Goal: Task Accomplishment & Management: Manage account settings

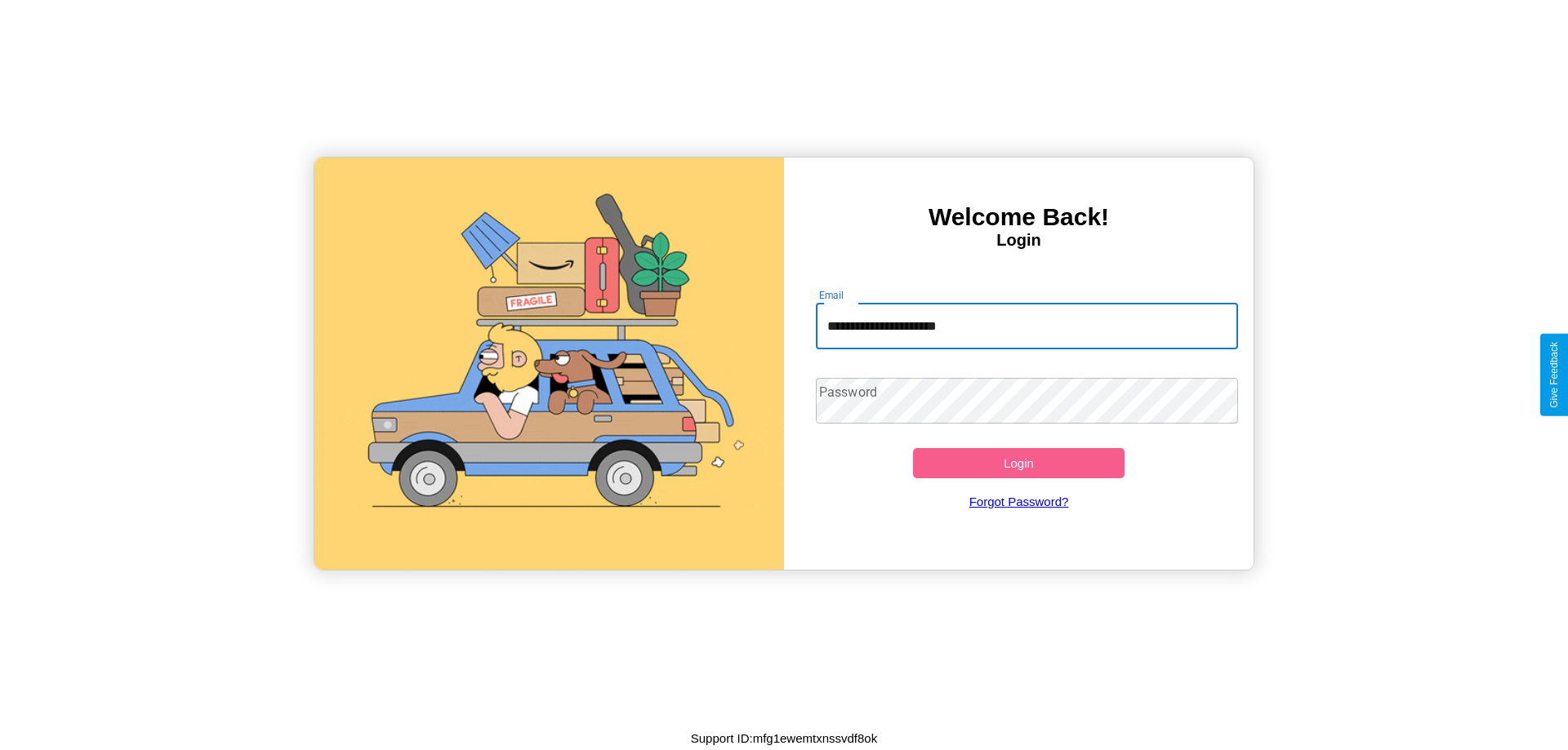
type input "**********"
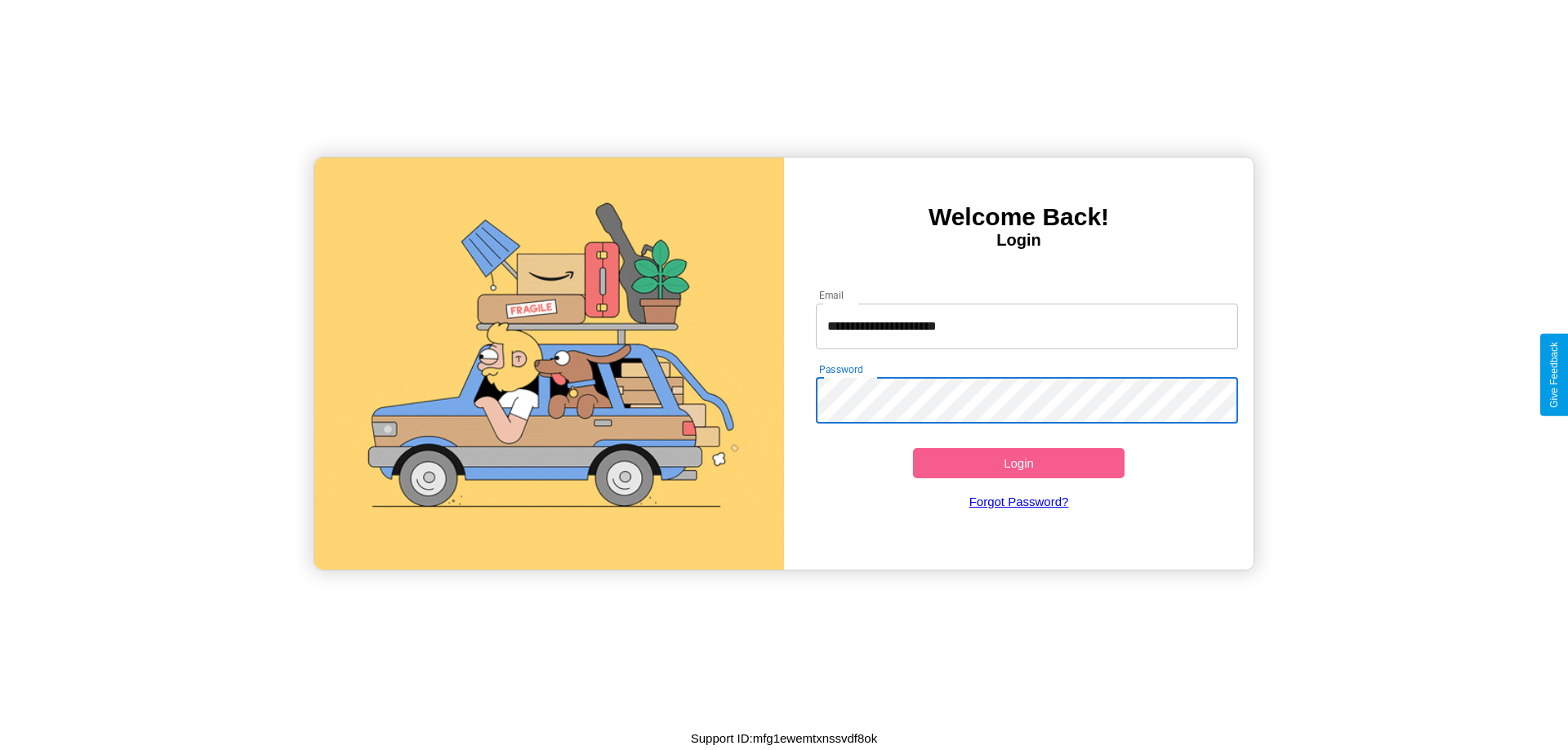
click at [1019, 463] on button "Login" at bounding box center [1019, 463] width 211 height 30
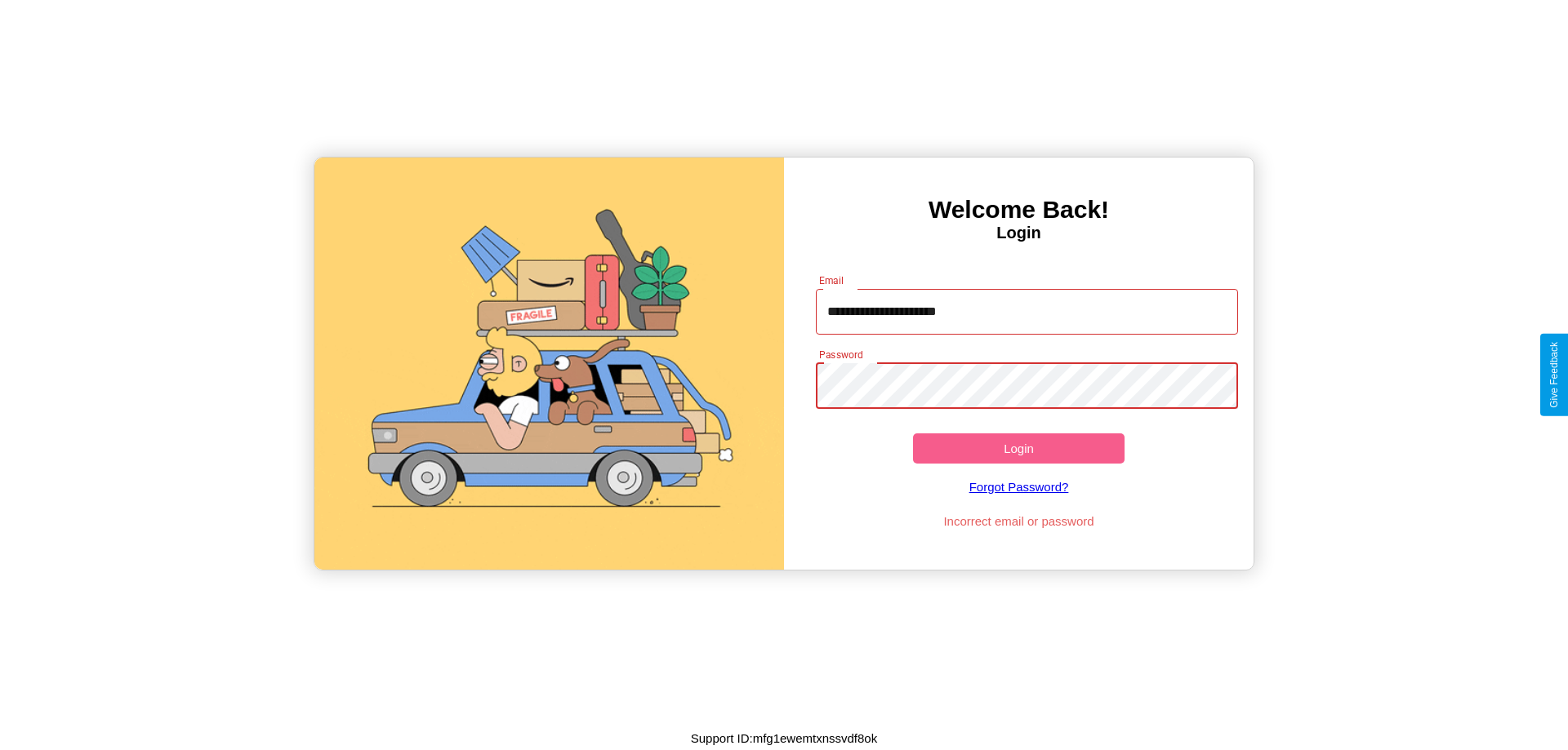
click at [1019, 448] on button "Login" at bounding box center [1019, 448] width 211 height 30
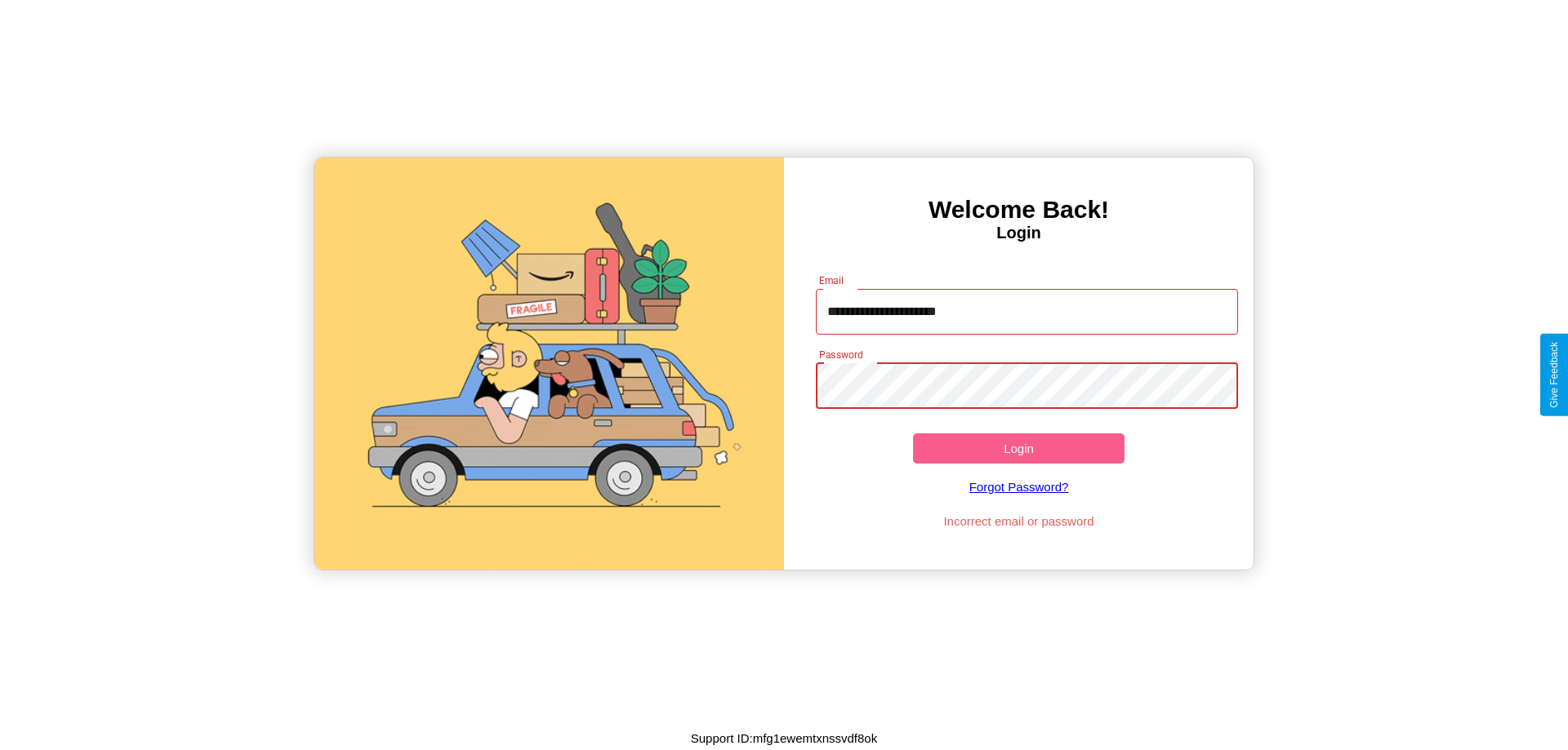
click at [1019, 448] on button "Login" at bounding box center [1019, 448] width 211 height 30
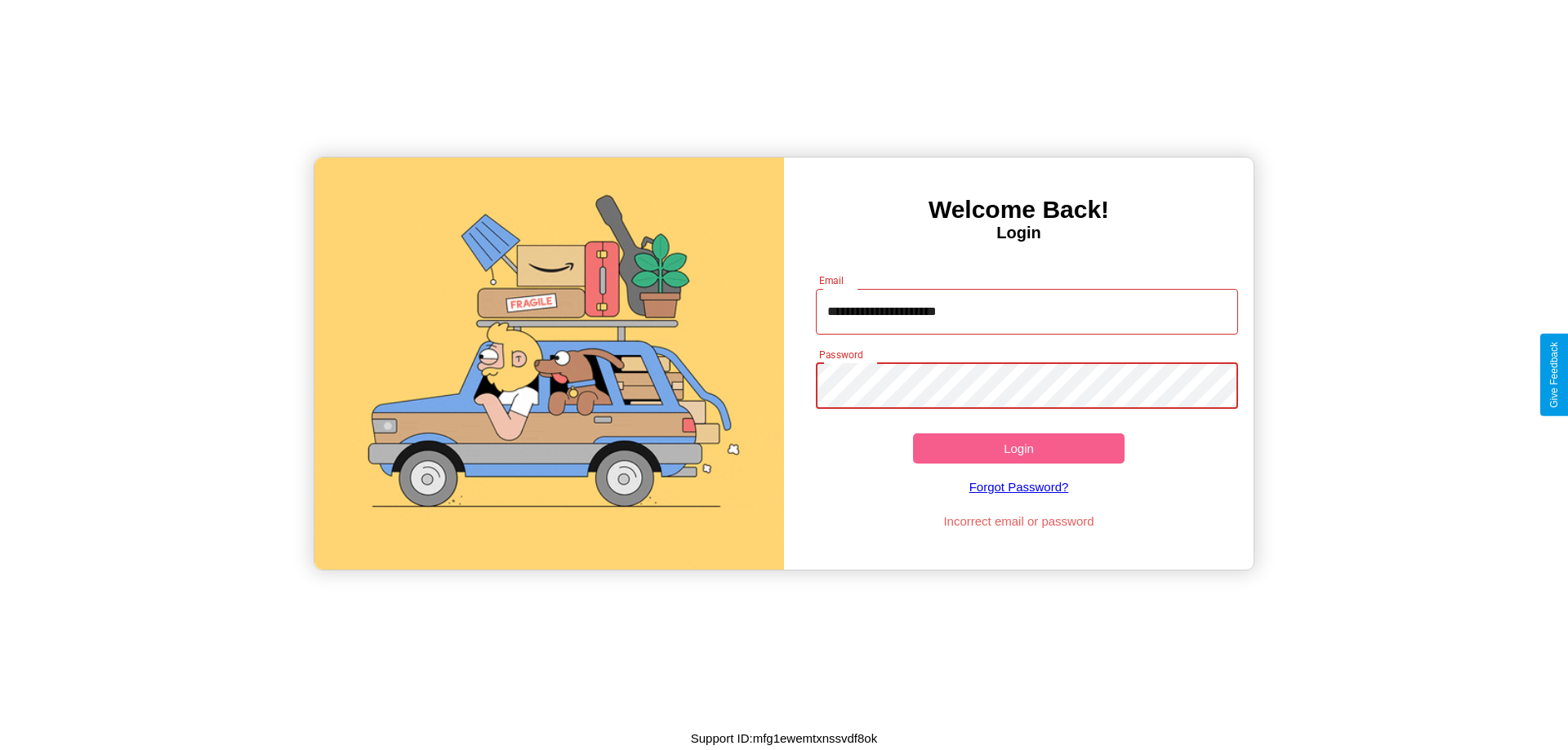
click at [1019, 448] on button "Login" at bounding box center [1019, 448] width 211 height 30
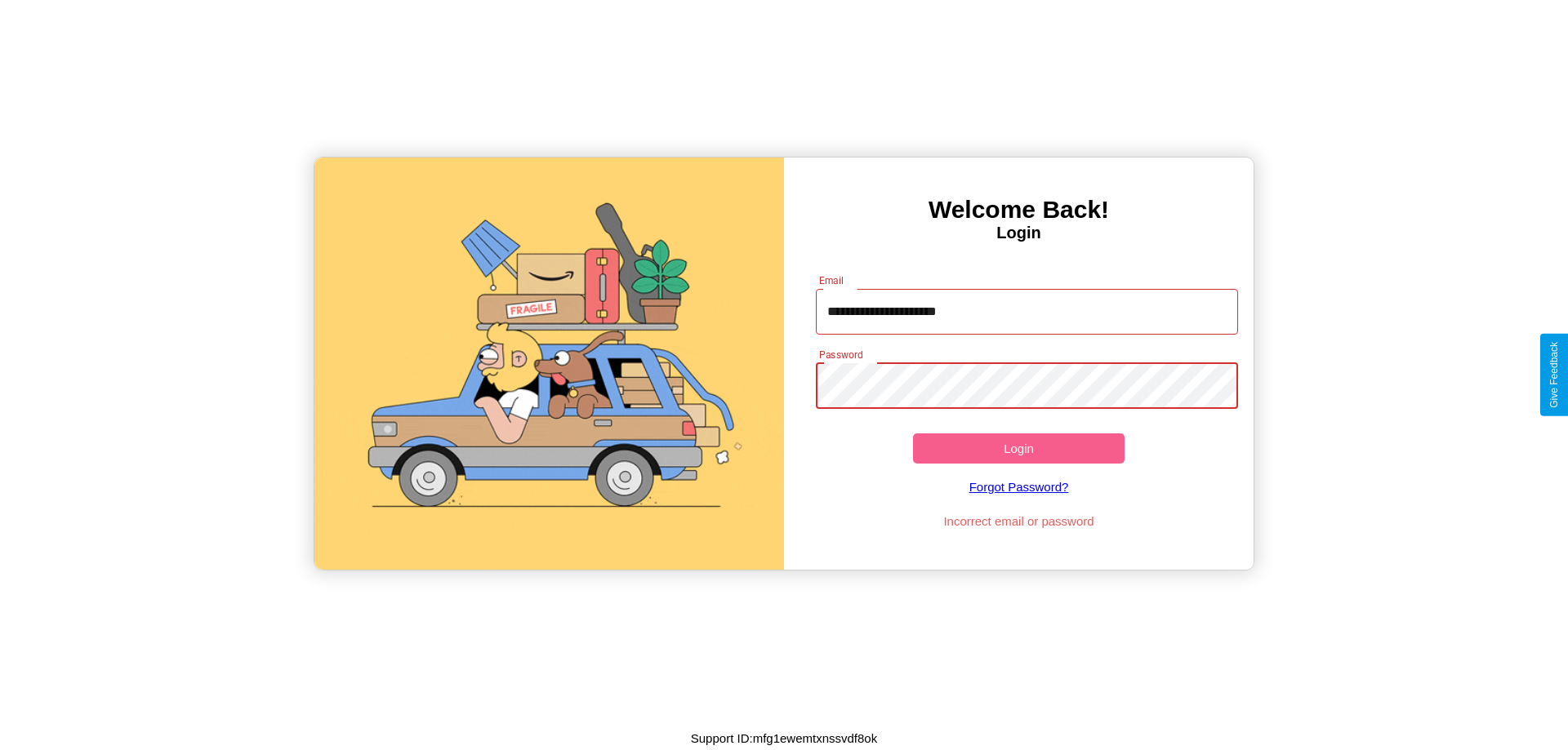
click at [1019, 448] on button "Login" at bounding box center [1019, 448] width 211 height 30
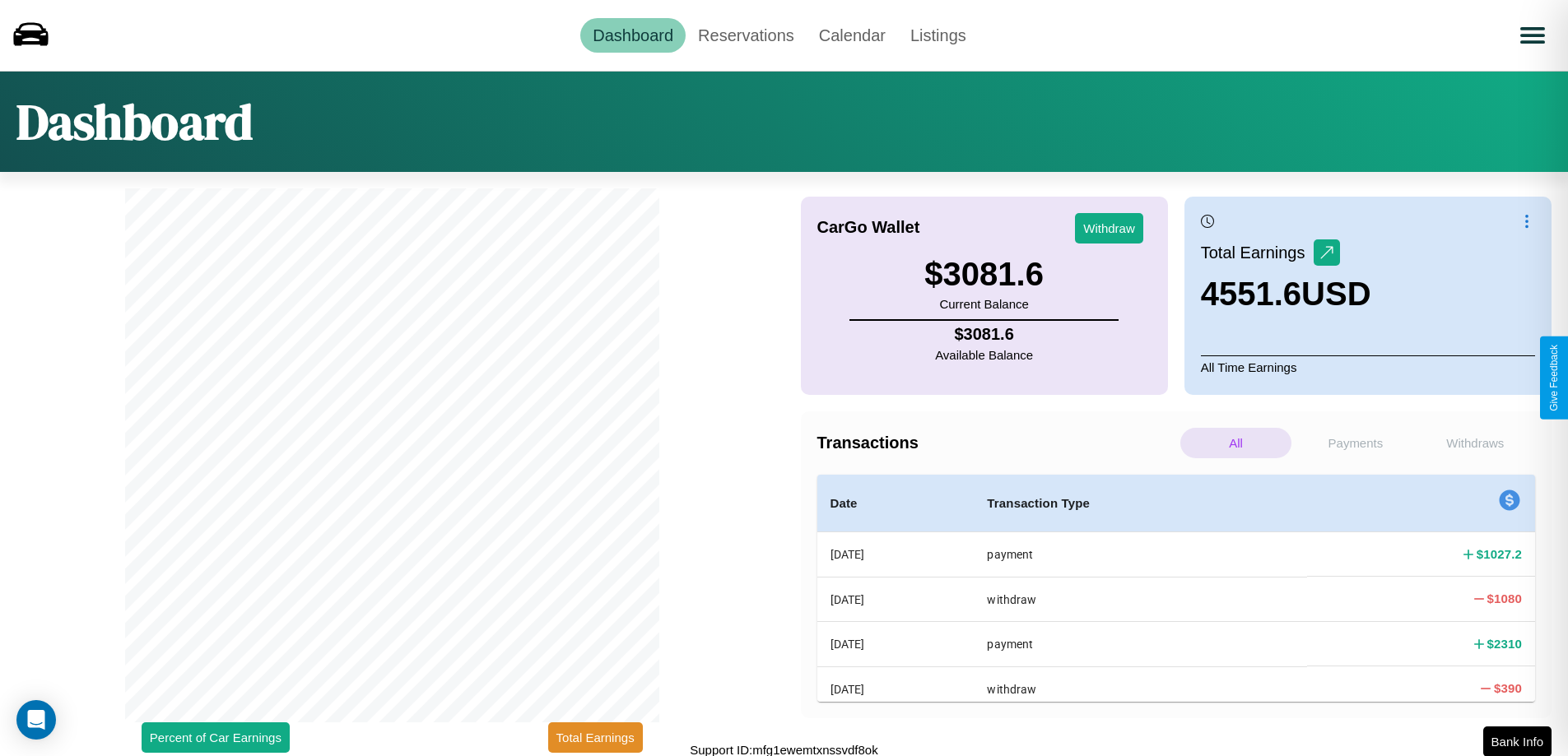
scroll to position [5, 0]
